Goal: Task Accomplishment & Management: Manage account settings

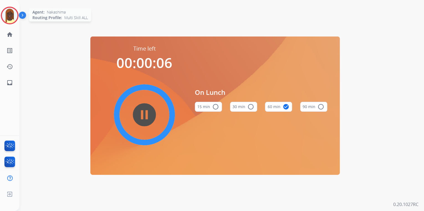
click at [11, 20] on img at bounding box center [10, 16] width 16 height 16
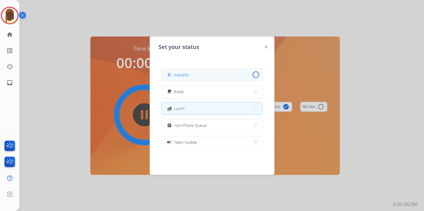
click at [251, 76] on button "how_to_reg Available" at bounding box center [211, 75] width 101 height 12
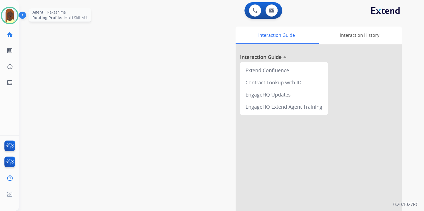
click at [12, 20] on img at bounding box center [10, 16] width 16 height 16
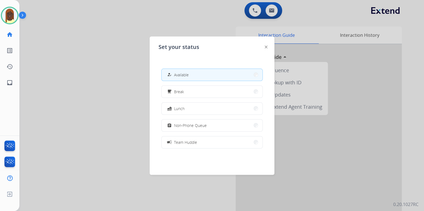
drag, startPoint x: 201, startPoint y: 29, endPoint x: 236, endPoint y: 19, distance: 36.4
click at [201, 29] on div at bounding box center [212, 105] width 424 height 211
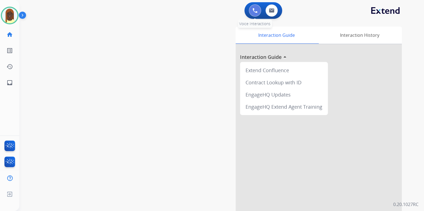
click at [252, 12] on img at bounding box center [254, 10] width 5 height 5
click at [255, 12] on img at bounding box center [254, 10] width 5 height 5
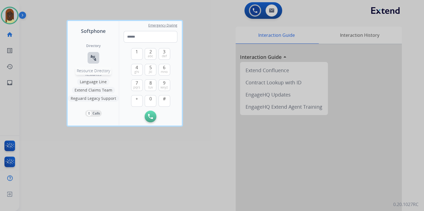
click at [93, 58] on mat-icon "connect_without_contact" at bounding box center [93, 58] width 7 height 7
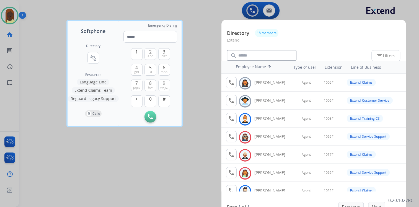
click at [50, 86] on div at bounding box center [209, 103] width 419 height 207
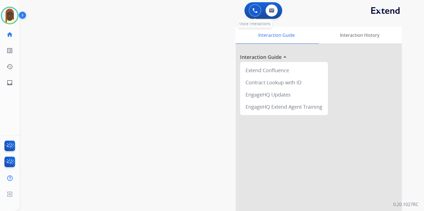
click at [255, 12] on img at bounding box center [254, 10] width 5 height 5
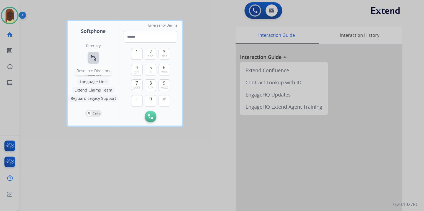
click at [95, 56] on mat-icon "connect_without_contact" at bounding box center [93, 58] width 7 height 7
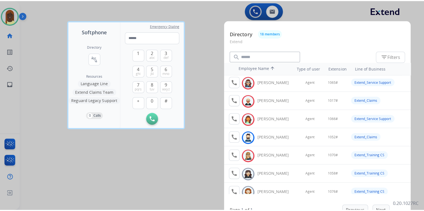
scroll to position [55, 0]
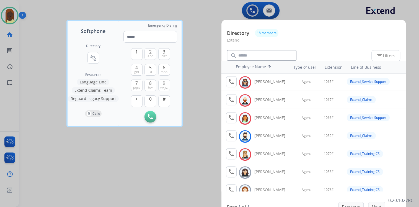
click at [150, 168] on div at bounding box center [209, 103] width 419 height 207
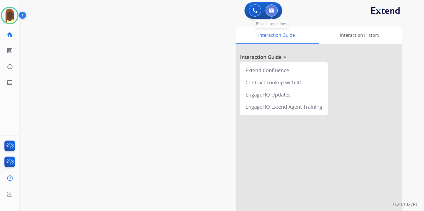
click at [272, 11] on img at bounding box center [272, 10] width 6 height 4
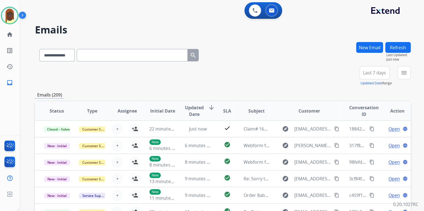
click at [294, 79] on div "**********" at bounding box center [223, 76] width 376 height 20
click at [349, 80] on div "+79" at bounding box center [347, 74] width 13 height 13
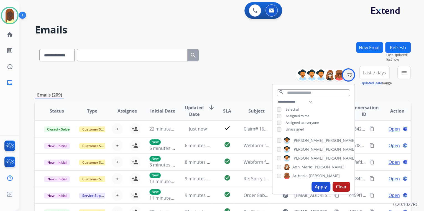
drag, startPoint x: 320, startPoint y: 188, endPoint x: 291, endPoint y: 146, distance: 50.7
click at [320, 187] on button "Apply" at bounding box center [320, 187] width 19 height 10
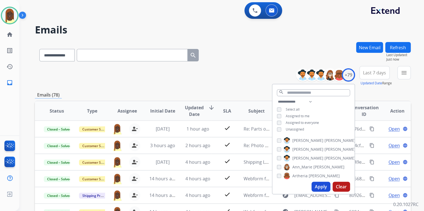
click at [248, 89] on div "**********" at bounding box center [223, 178] width 376 height 273
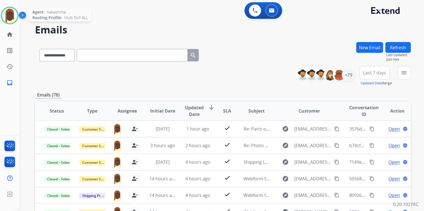
click at [9, 20] on img at bounding box center [10, 16] width 16 height 16
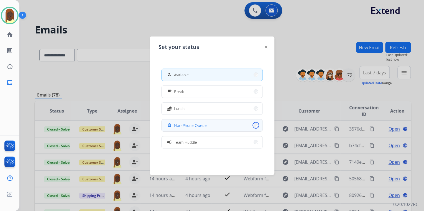
click at [252, 125] on button "assignment Non-Phone Queue" at bounding box center [211, 126] width 101 height 12
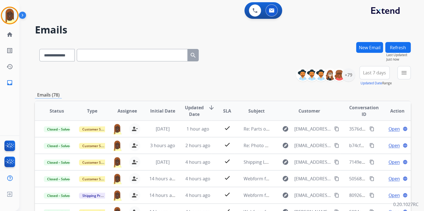
click at [261, 77] on div "**********" at bounding box center [223, 76] width 376 height 20
click at [10, 20] on img at bounding box center [10, 16] width 16 height 16
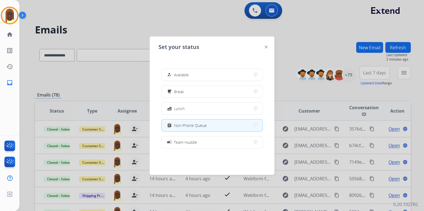
click at [295, 39] on div at bounding box center [212, 105] width 424 height 211
